Goal: Navigation & Orientation: Understand site structure

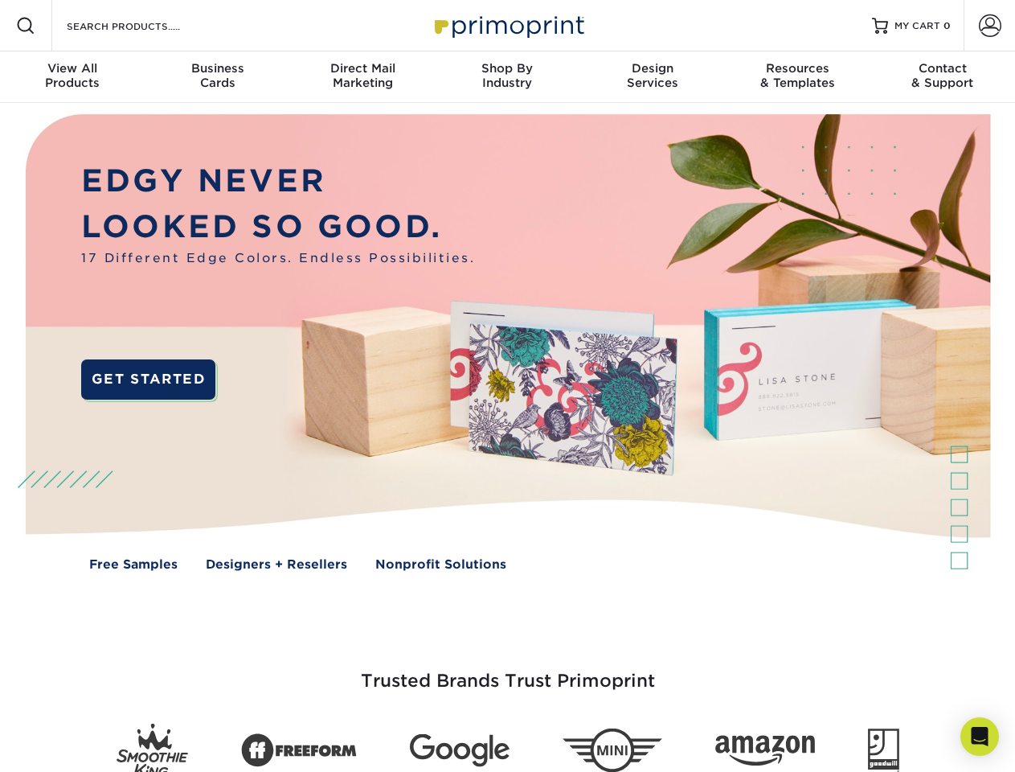
click at [507, 386] on img at bounding box center [507, 354] width 1005 height 502
click at [26, 26] on span at bounding box center [25, 25] width 19 height 19
click at [989, 26] on span at bounding box center [990, 25] width 23 height 23
click at [72, 77] on div "View All Products" at bounding box center [72, 75] width 145 height 29
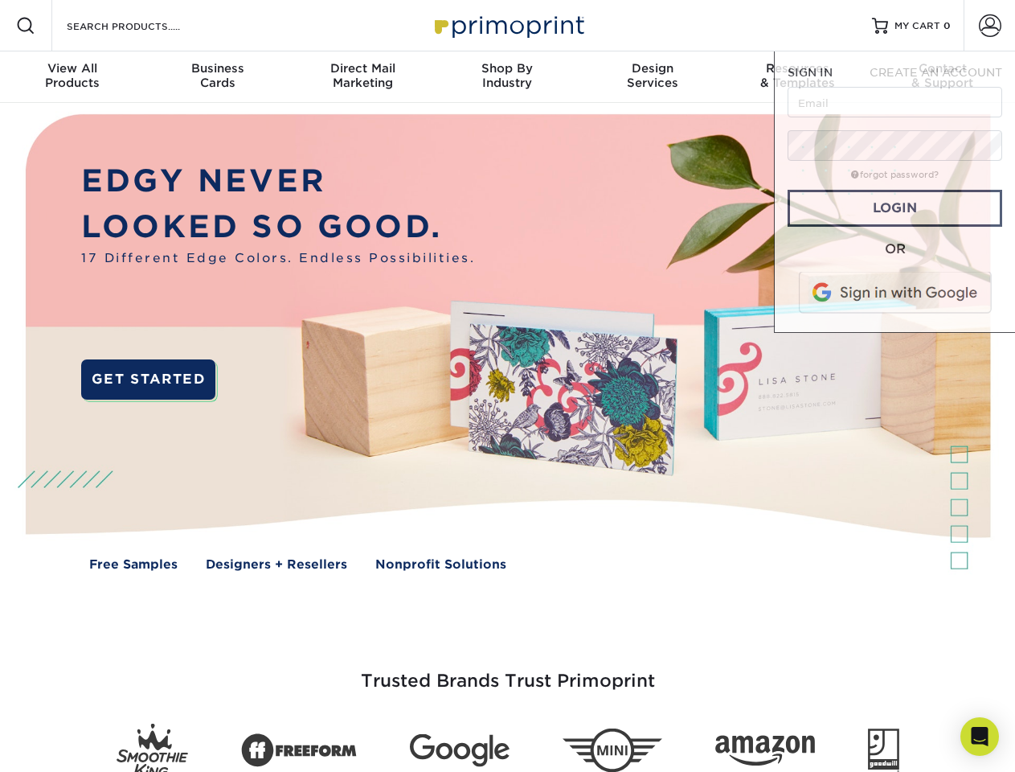
click at [217, 77] on div "Business Cards" at bounding box center [217, 75] width 145 height 29
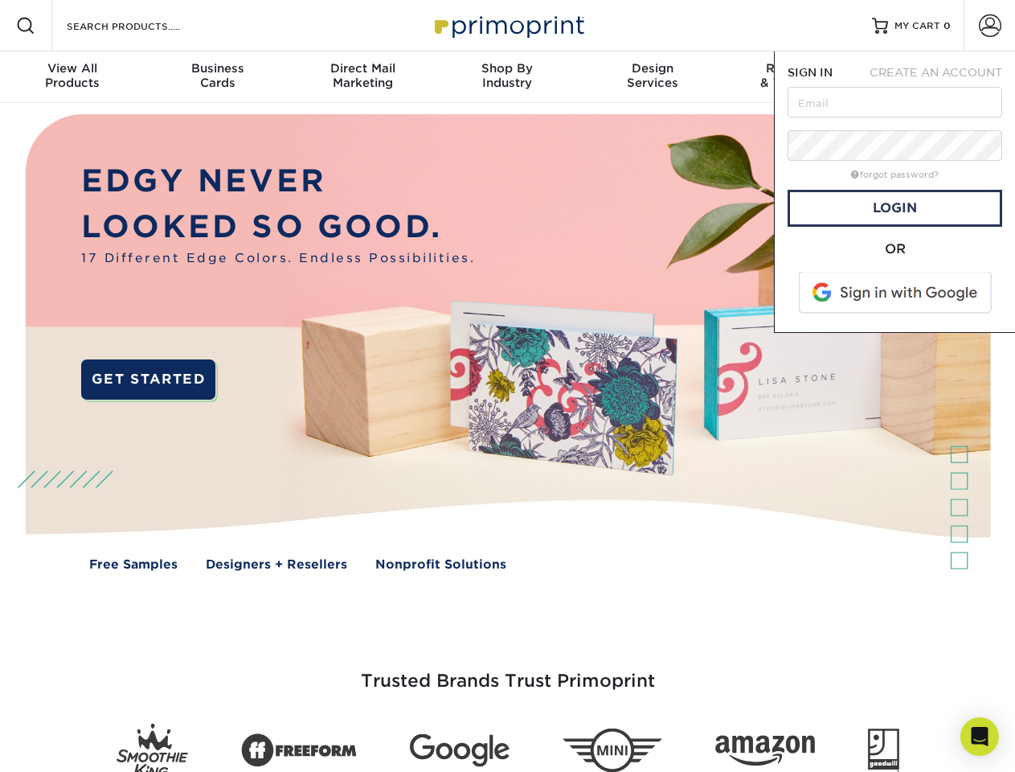
click at [362, 77] on div "Direct Mail Marketing" at bounding box center [362, 75] width 145 height 29
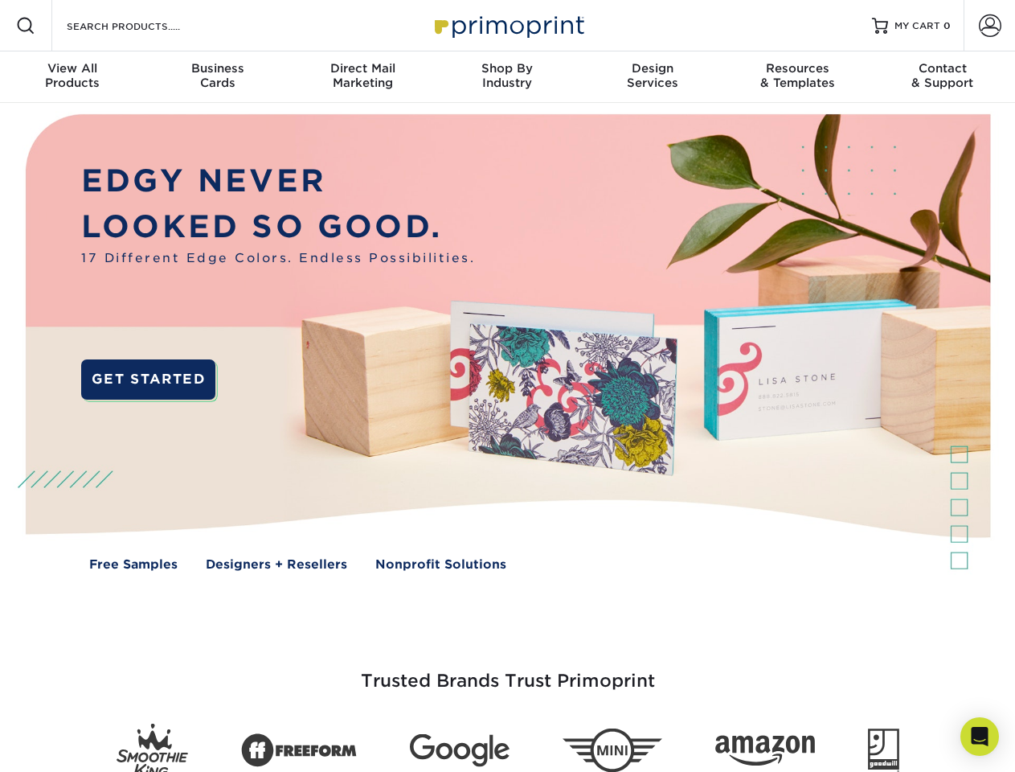
click at [507, 77] on div "Shop By Industry" at bounding box center [507, 75] width 145 height 29
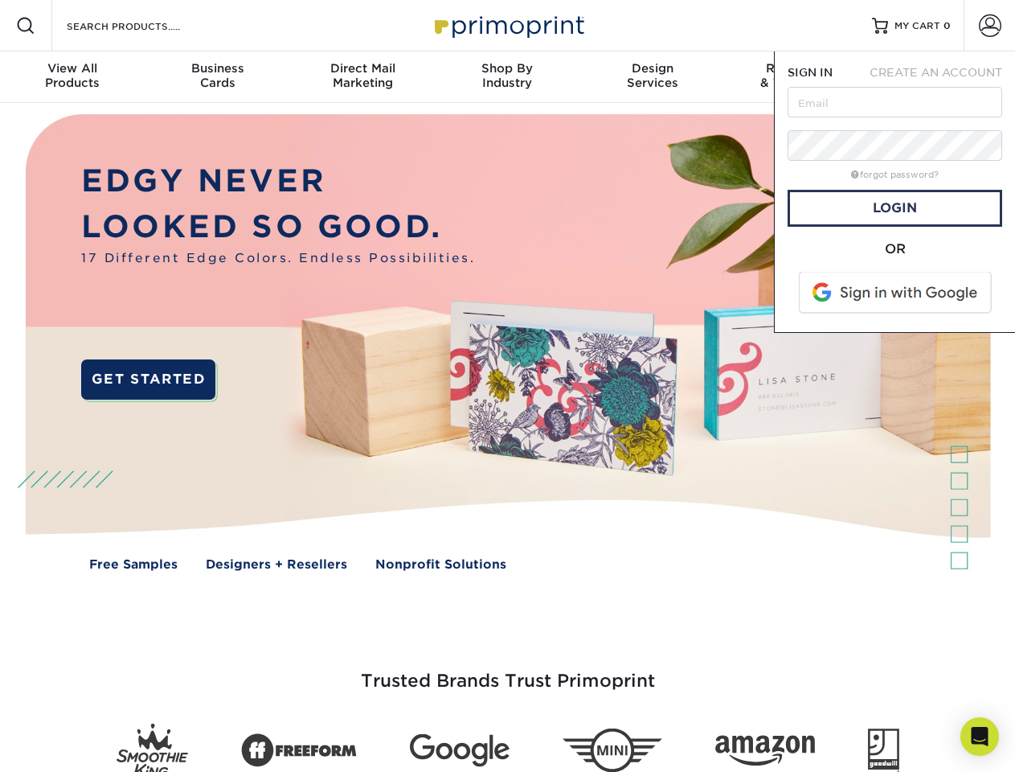
click at [653, 77] on div "Design Services" at bounding box center [652, 75] width 145 height 29
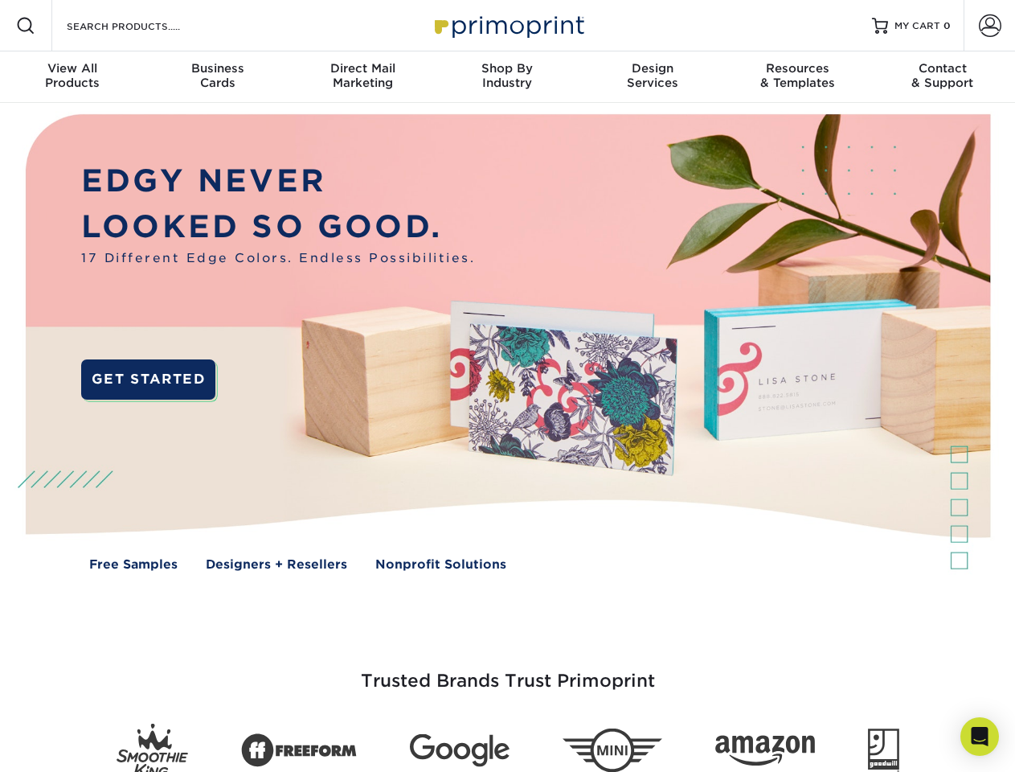
click at [797, 77] on span "SIGN IN" at bounding box center [810, 72] width 45 height 13
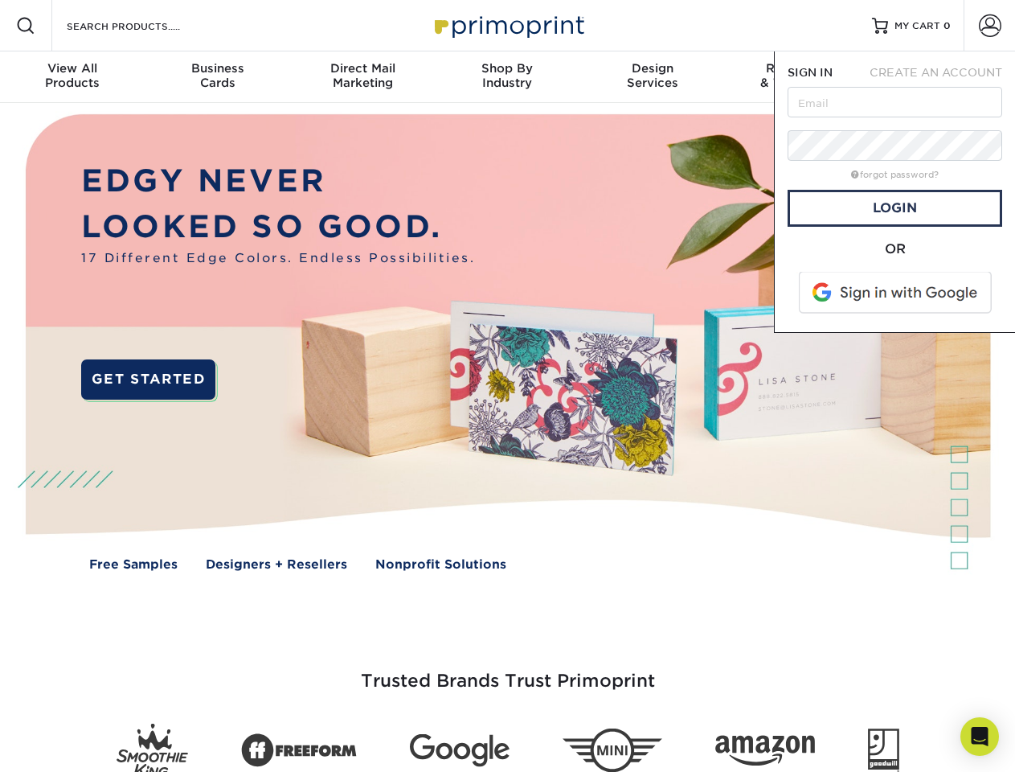
click at [943, 77] on div "Contact & Support" at bounding box center [942, 75] width 145 height 29
